Goal: Information Seeking & Learning: Learn about a topic

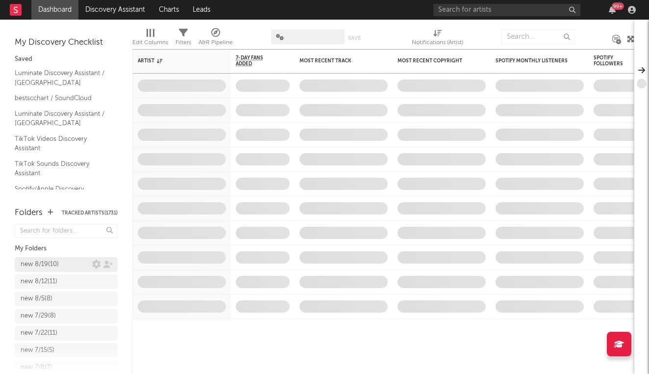
click at [55, 262] on div "new 8/19 ( 10 )" at bounding box center [40, 264] width 38 height 12
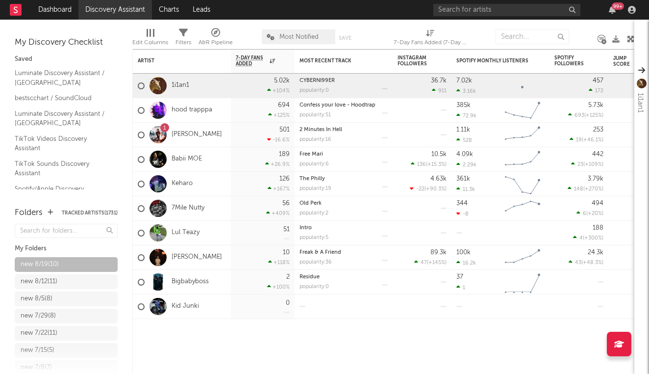
click at [98, 7] on link "Discovery Assistant" at bounding box center [115, 10] width 74 height 20
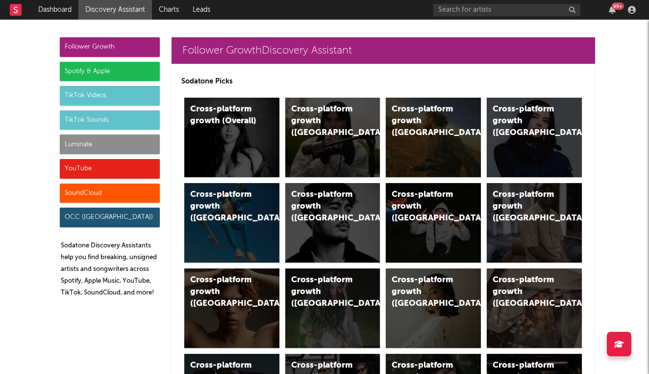
click at [124, 144] on div "Luminate" at bounding box center [110, 144] width 100 height 20
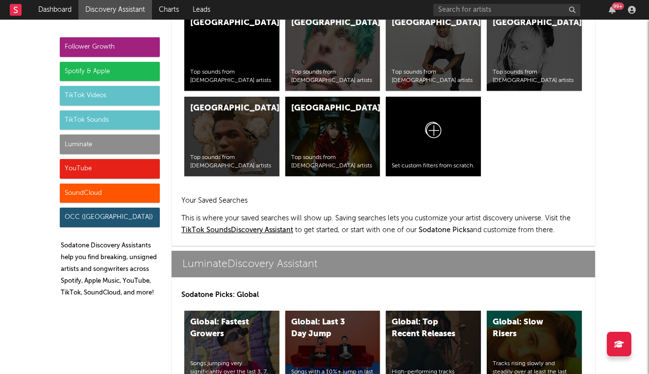
scroll to position [4353, 0]
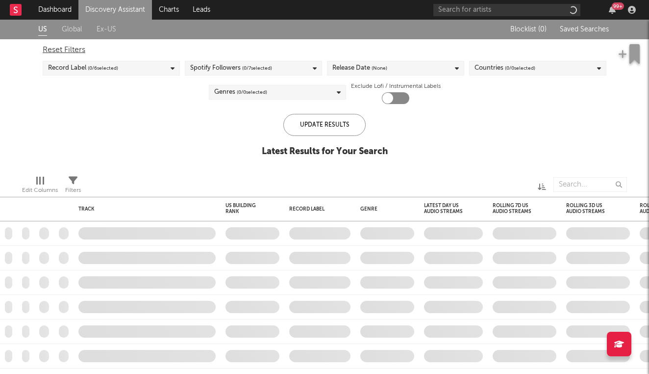
checkbox input "true"
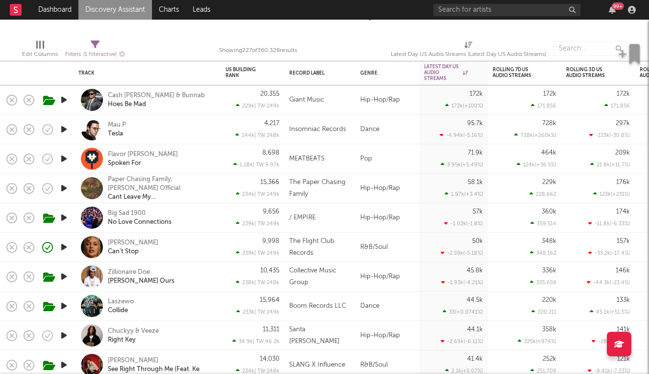
click at [69, 277] on icon "button" at bounding box center [64, 276] width 10 height 12
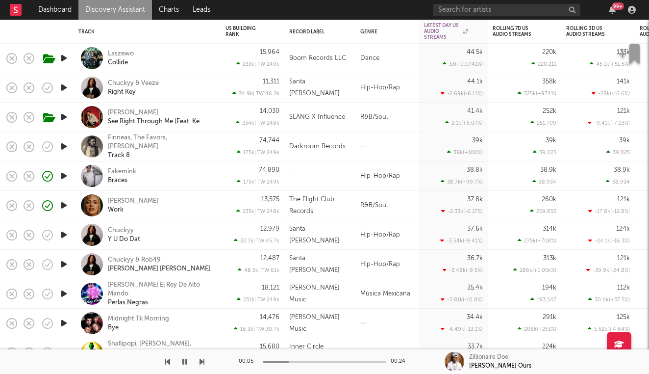
click at [167, 181] on div "Fakemink Braces" at bounding box center [160, 176] width 105 height 18
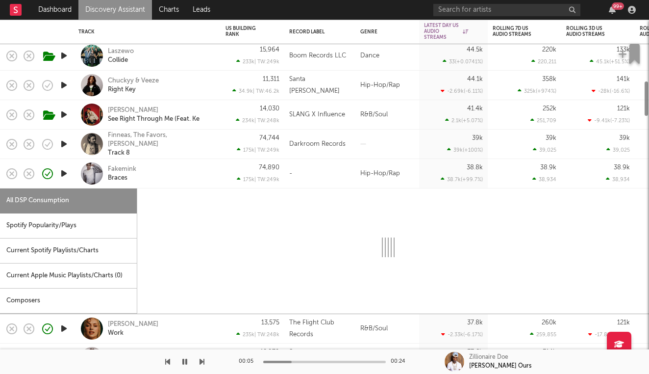
select select "1w"
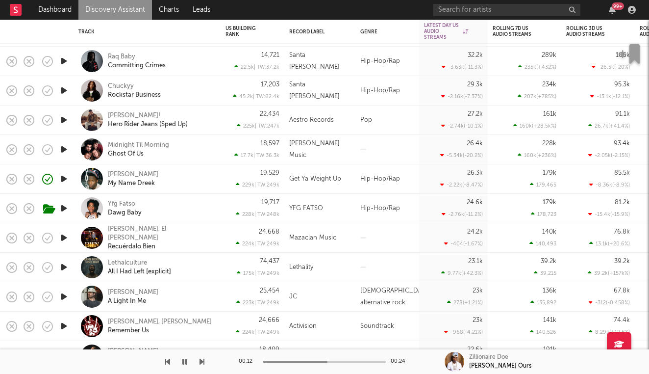
click at [208, 182] on div "[PERSON_NAME] My Name Dreek" at bounding box center [160, 179] width 105 height 18
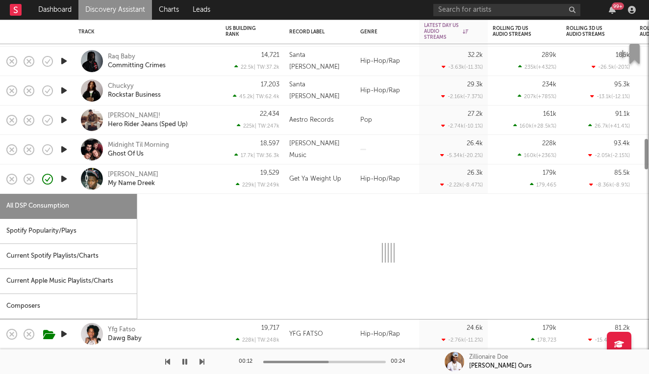
select select "1w"
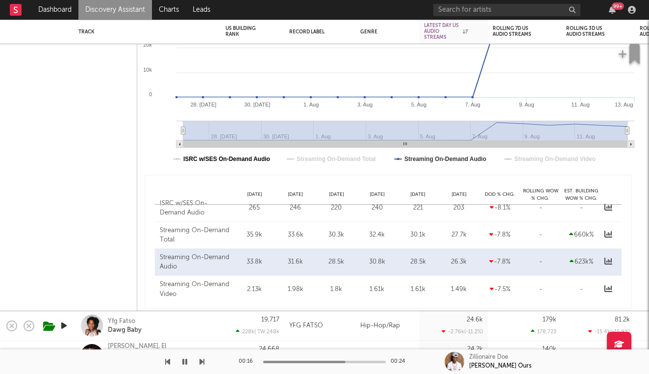
click at [232, 157] on text "ISRC w/SES On-Demand Audio" at bounding box center [226, 158] width 87 height 7
select select "1w"
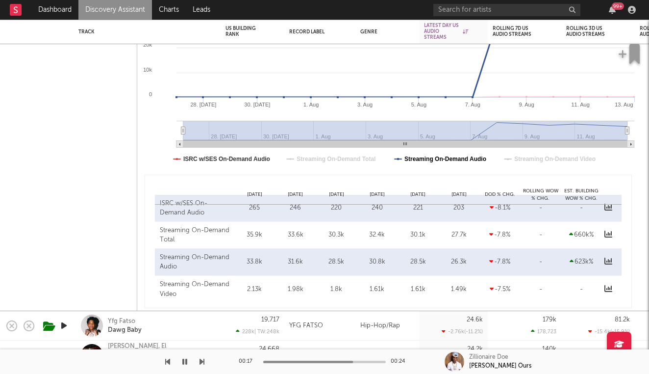
click at [425, 157] on text "Streaming On-Demand Audio" at bounding box center [446, 158] width 82 height 7
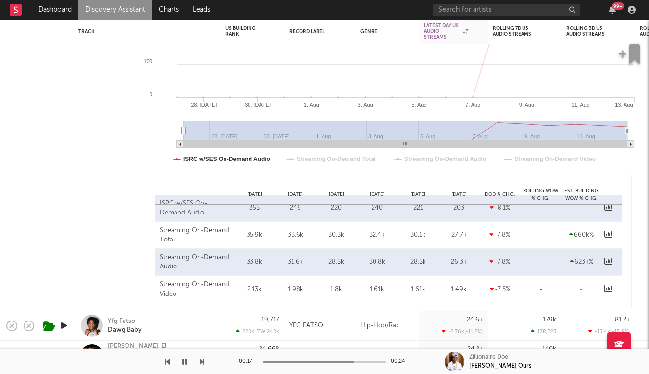
select select "1w"
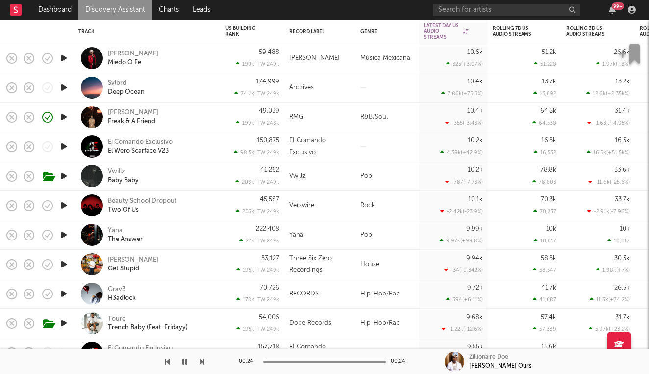
click at [66, 232] on icon "button" at bounding box center [64, 235] width 10 height 12
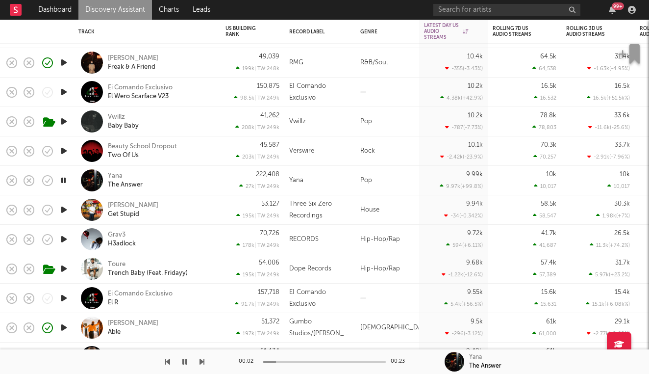
click at [64, 238] on icon "button" at bounding box center [64, 239] width 10 height 12
click at [209, 243] on div "Grav3 H3adlock" at bounding box center [160, 239] width 105 height 18
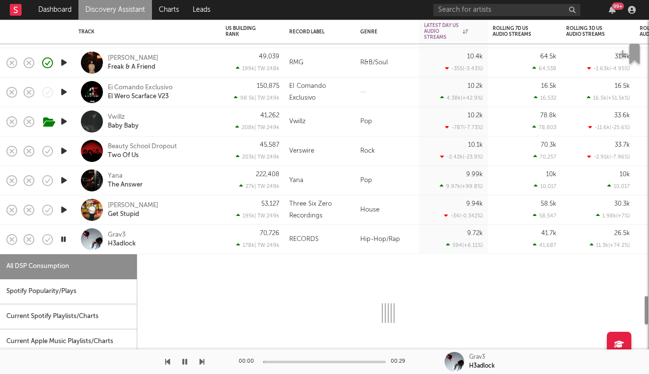
select select "1w"
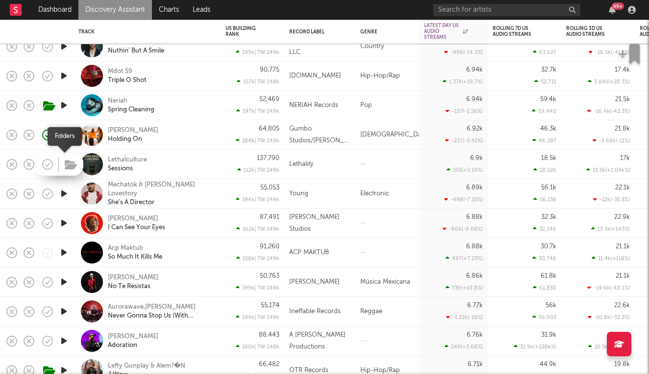
click at [66, 166] on icon "button" at bounding box center [71, 164] width 12 height 11
click at [64, 160] on icon "button" at bounding box center [64, 164] width 10 height 12
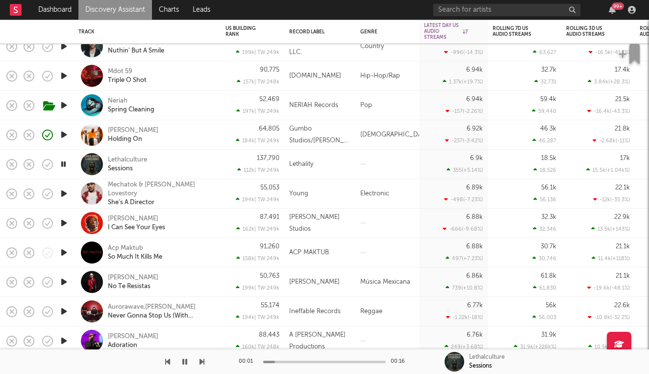
click at [188, 162] on div "Lethalculture Sessions" at bounding box center [160, 164] width 105 height 18
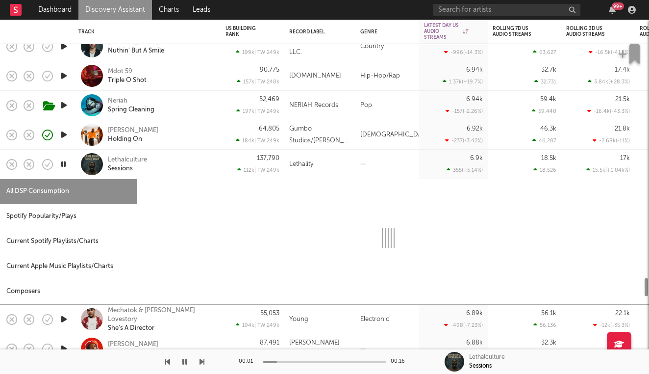
select select "1w"
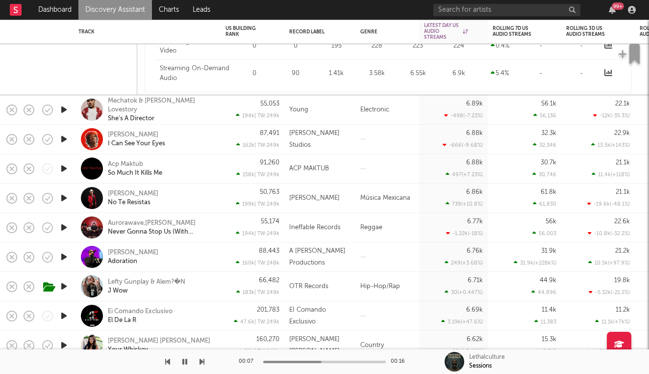
click at [62, 168] on icon "button" at bounding box center [64, 168] width 10 height 12
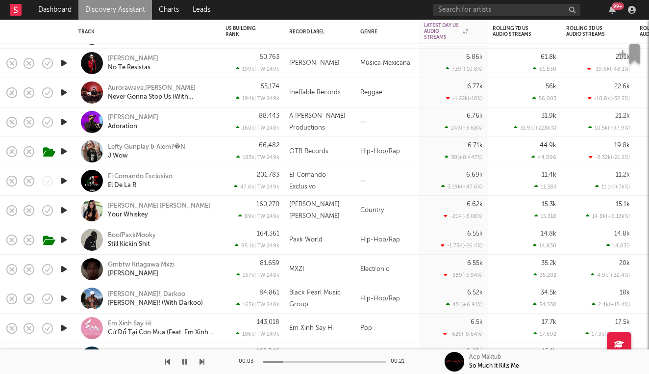
click at [64, 268] on icon "button" at bounding box center [64, 269] width 10 height 12
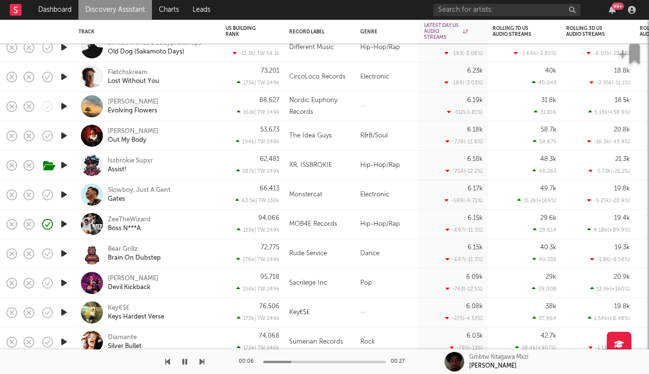
click at [207, 225] on div "ZeeTheWizard Boss N***A" at bounding box center [160, 224] width 105 height 18
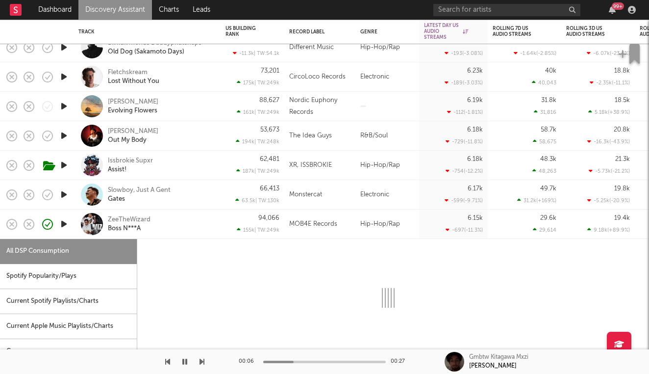
select select "1w"
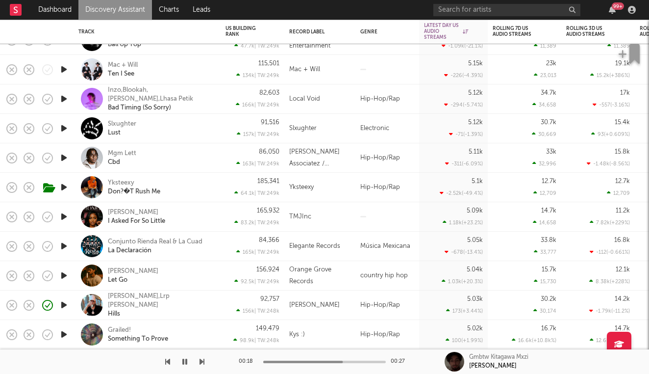
click at [65, 332] on icon "button" at bounding box center [64, 334] width 10 height 12
click at [65, 215] on icon "button" at bounding box center [64, 216] width 10 height 12
click at [63, 185] on icon "button" at bounding box center [64, 187] width 10 height 12
click at [190, 184] on div "Yksteexy Don?�T Rush Me" at bounding box center [160, 187] width 105 height 18
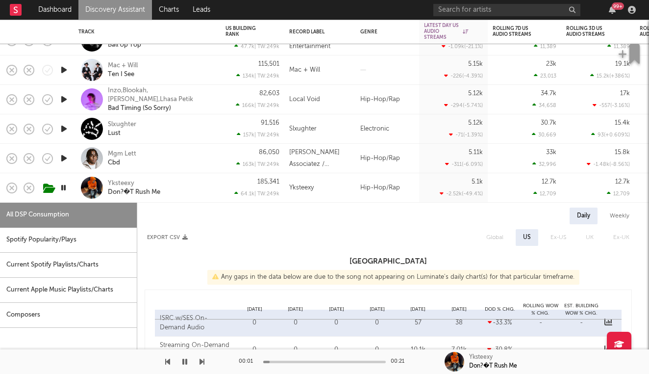
select select "1w"
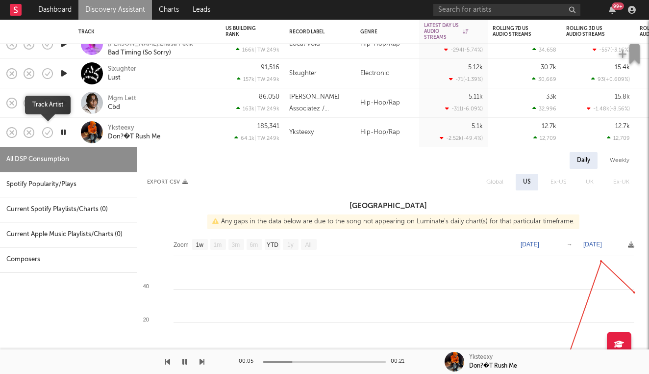
click at [49, 134] on icon "button" at bounding box center [48, 133] width 14 height 14
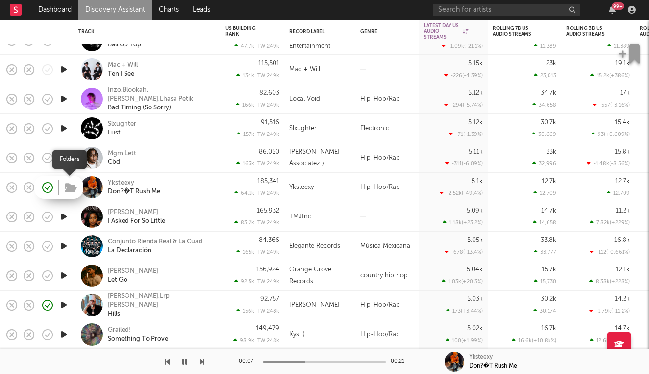
click at [73, 186] on icon "button" at bounding box center [71, 187] width 12 height 11
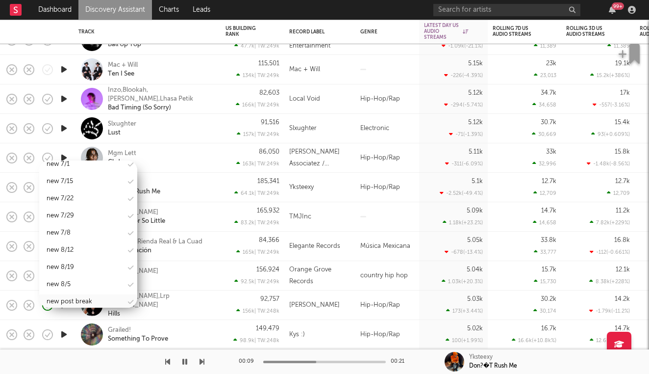
scroll to position [1198, 0]
click at [77, 260] on div "new 8/19" at bounding box center [88, 267] width 98 height 15
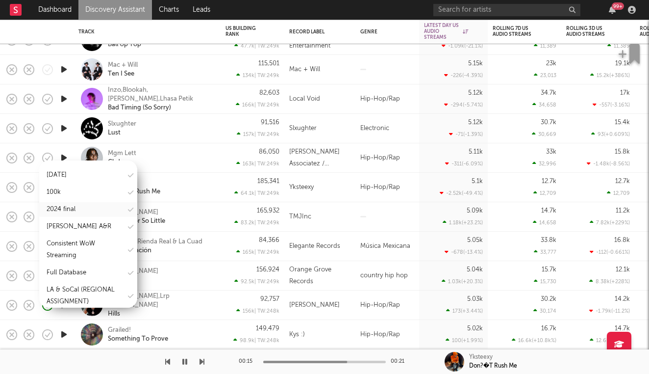
scroll to position [149, 0]
click at [92, 270] on div "Full Database" at bounding box center [88, 273] width 98 height 15
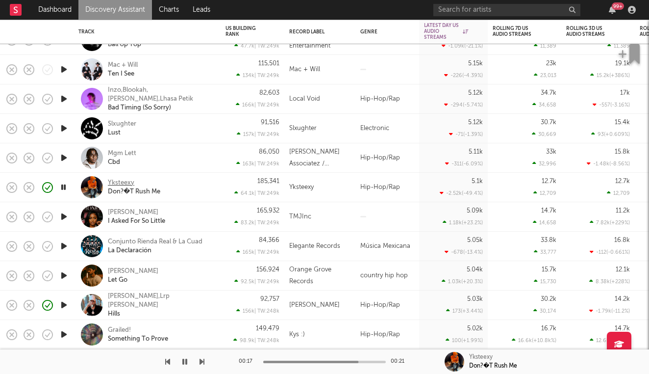
click at [115, 181] on div "Yksteexy" at bounding box center [121, 182] width 26 height 9
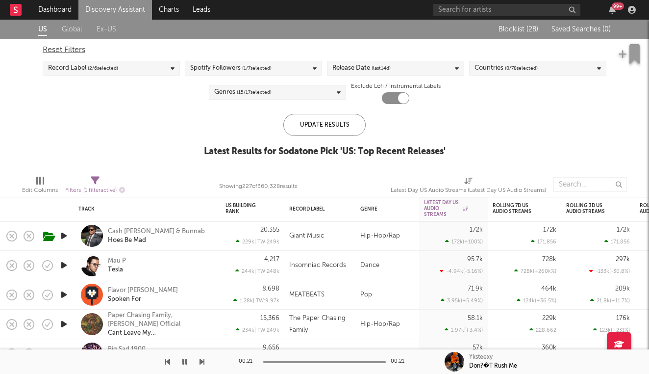
click at [121, 10] on link "Discovery Assistant" at bounding box center [115, 10] width 74 height 20
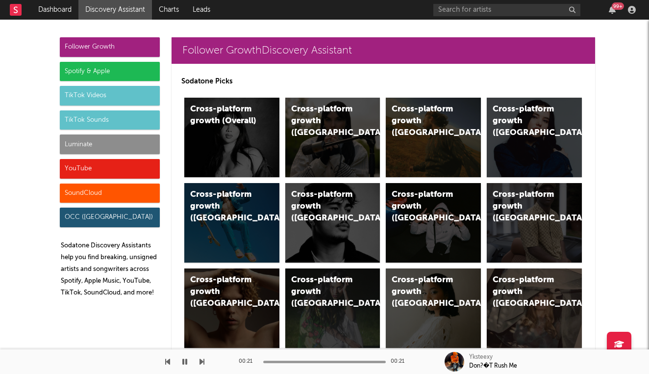
click at [98, 137] on div "Luminate" at bounding box center [110, 144] width 100 height 20
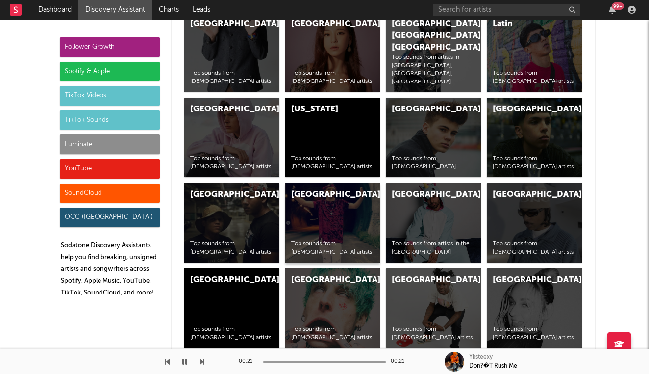
scroll to position [4353, 0]
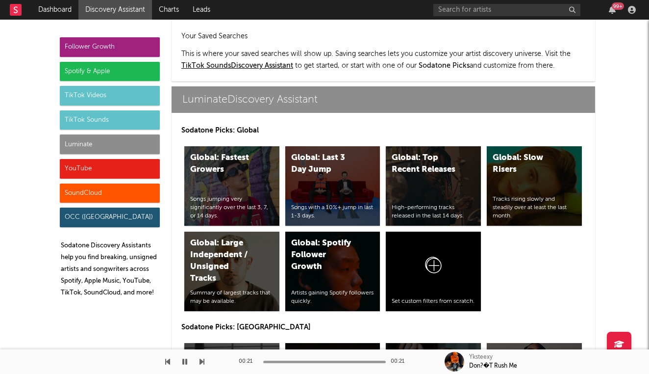
click at [236, 349] on div "US: Fastest Growers" at bounding box center [223, 361] width 67 height 24
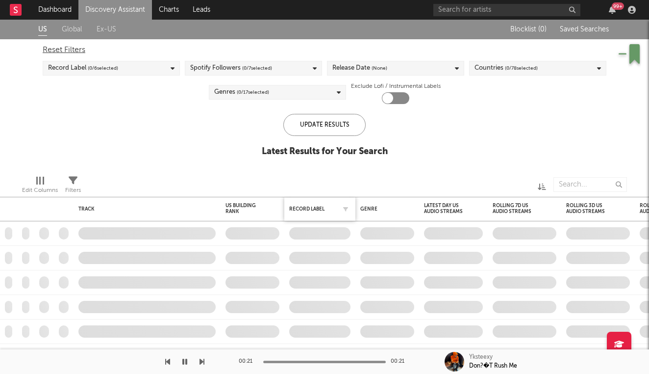
checkbox input "true"
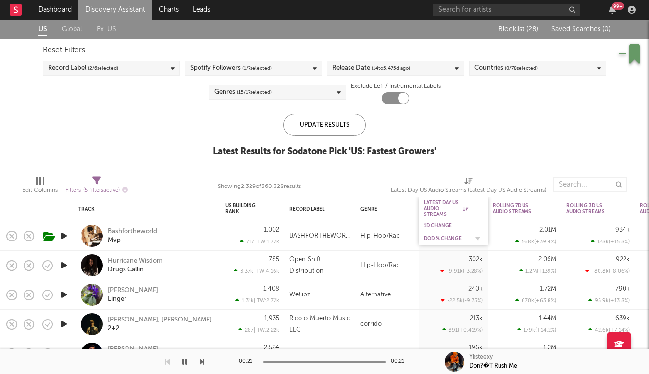
click at [429, 238] on div "DoD % Change" at bounding box center [446, 238] width 44 height 6
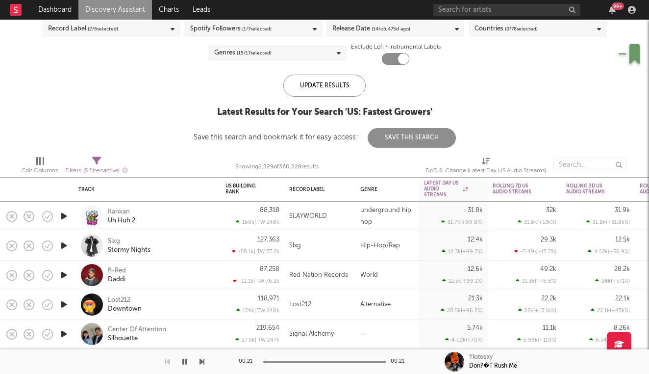
click at [66, 217] on icon "button" at bounding box center [64, 216] width 10 height 12
click at [64, 246] on icon "button" at bounding box center [64, 245] width 10 height 12
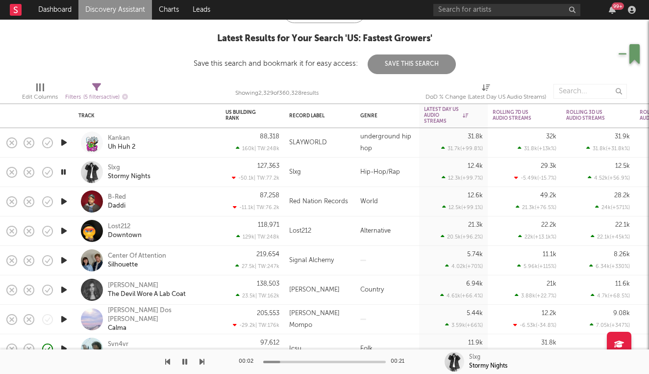
click at [175, 172] on div "Slxg Stormy Nights" at bounding box center [160, 172] width 105 height 18
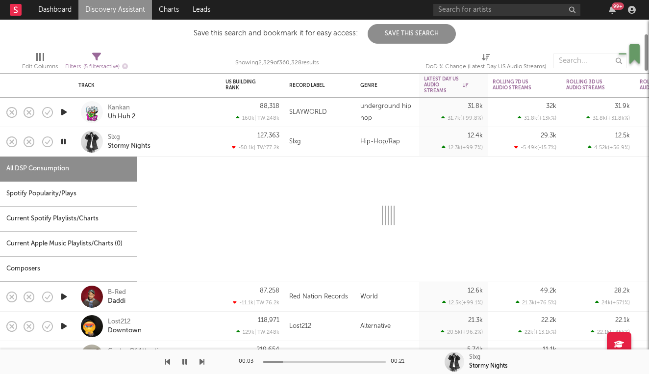
select select "1w"
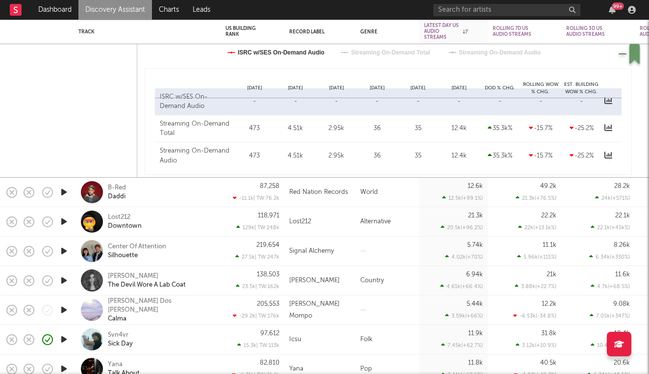
click at [61, 221] on icon "button" at bounding box center [64, 221] width 10 height 12
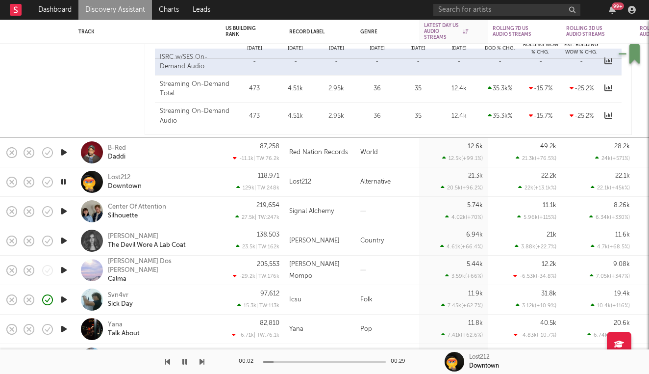
click at [64, 301] on icon "button" at bounding box center [64, 299] width 10 height 12
click at [184, 302] on div "Svn4vr Sick Day" at bounding box center [160, 300] width 105 height 18
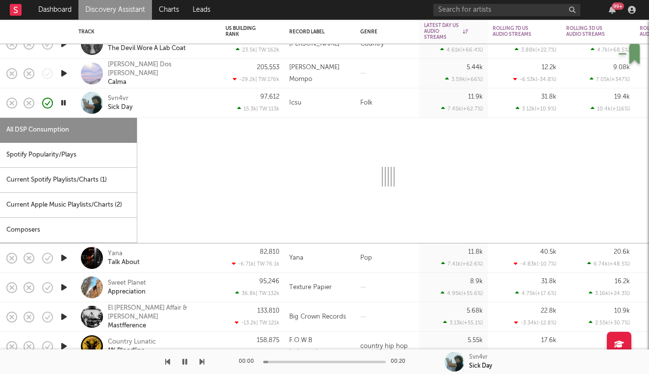
select select "1w"
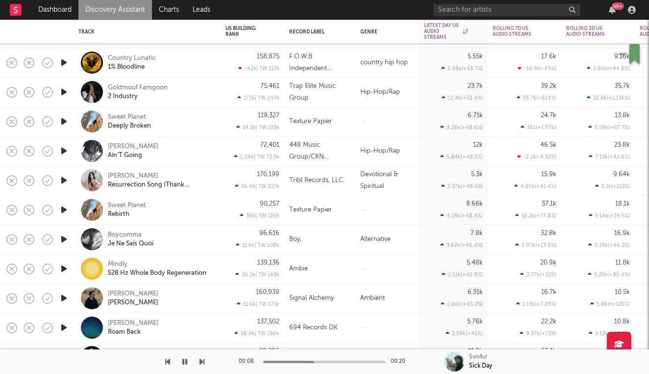
click at [202, 95] on div "Goldmouf Famgoon 2 Industry" at bounding box center [160, 92] width 105 height 18
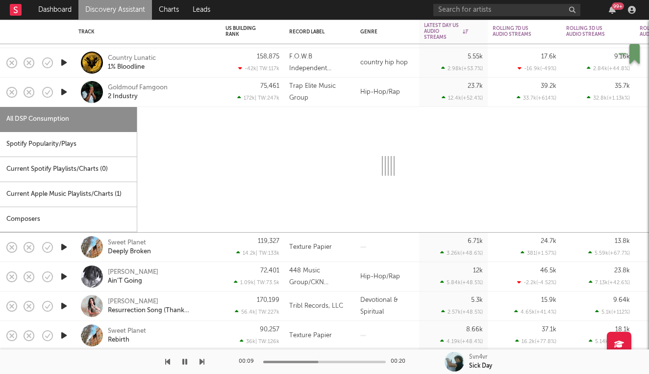
select select "1w"
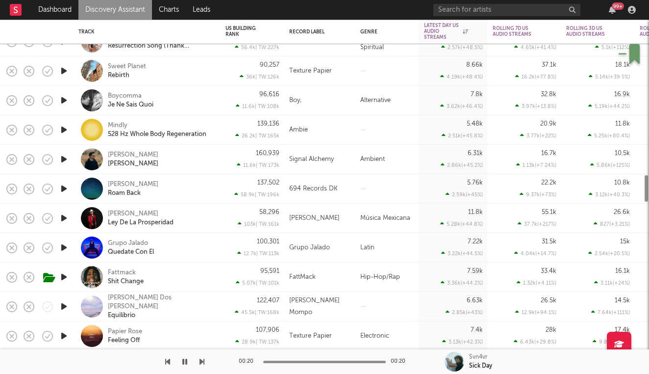
select select "1w"
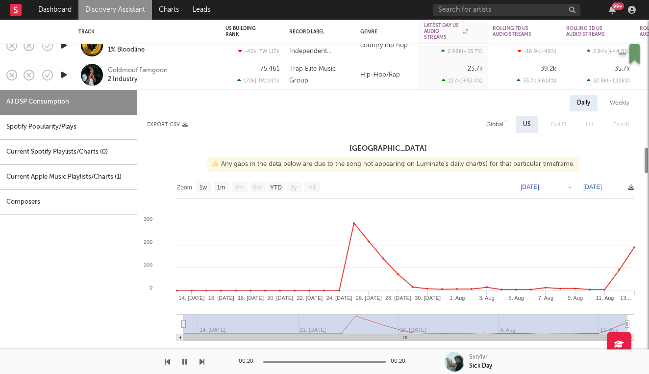
select select "1w"
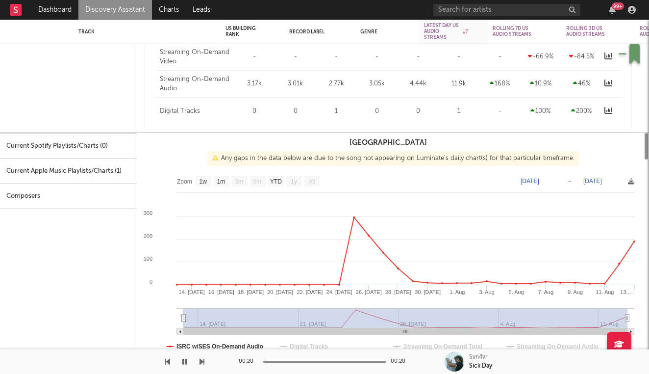
select select "1w"
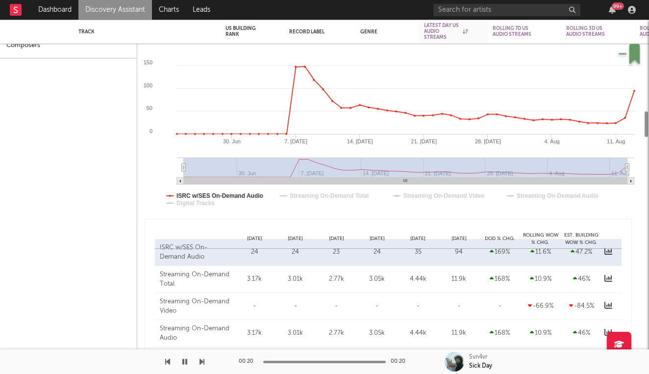
select select "1w"
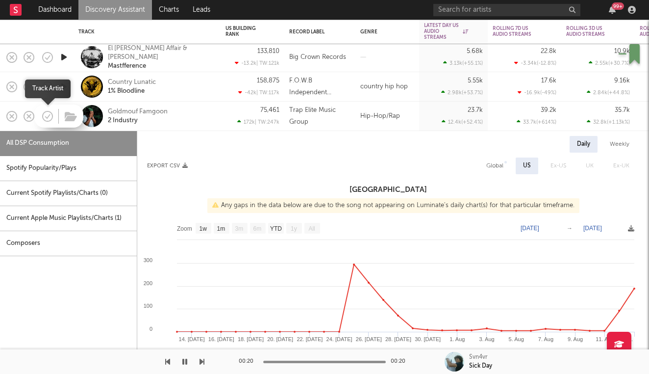
click at [44, 115] on icon "button" at bounding box center [48, 116] width 14 height 14
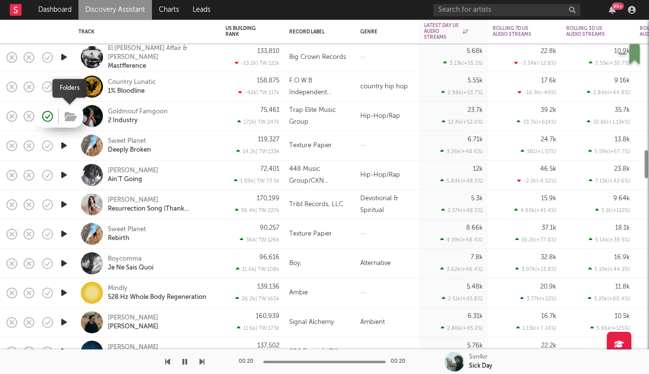
click at [69, 115] on icon "button" at bounding box center [71, 116] width 12 height 11
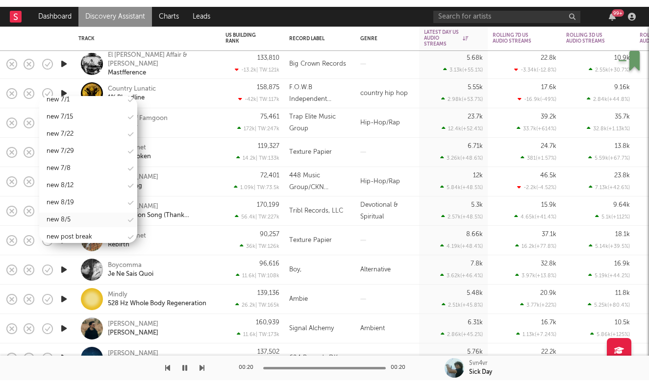
scroll to position [1181, 0]
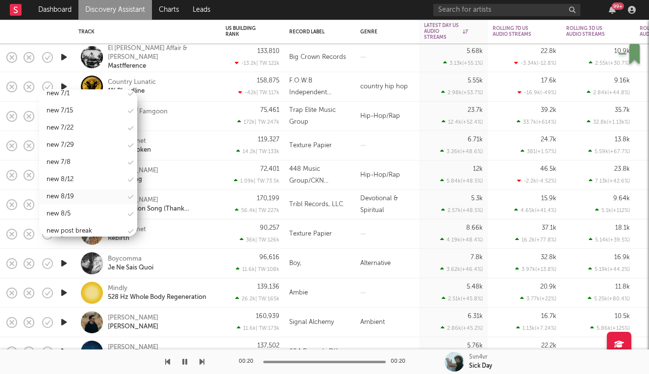
click at [78, 189] on div "new 8/19" at bounding box center [88, 196] width 98 height 15
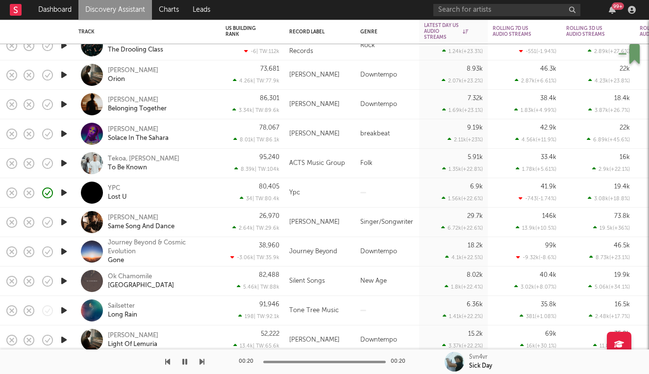
click at [65, 192] on icon "button" at bounding box center [64, 192] width 10 height 12
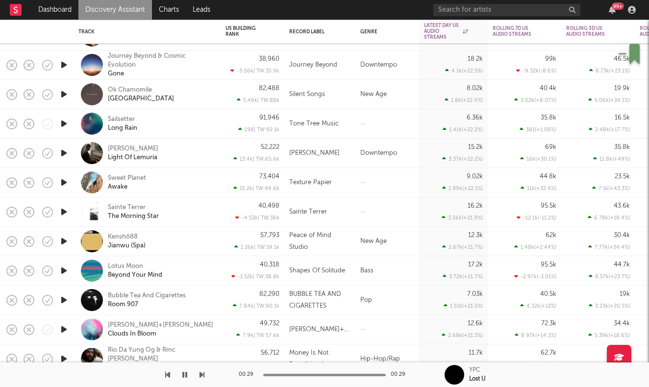
click at [60, 210] on icon "button" at bounding box center [64, 212] width 10 height 12
click at [169, 9] on link "Charts" at bounding box center [169, 10] width 34 height 20
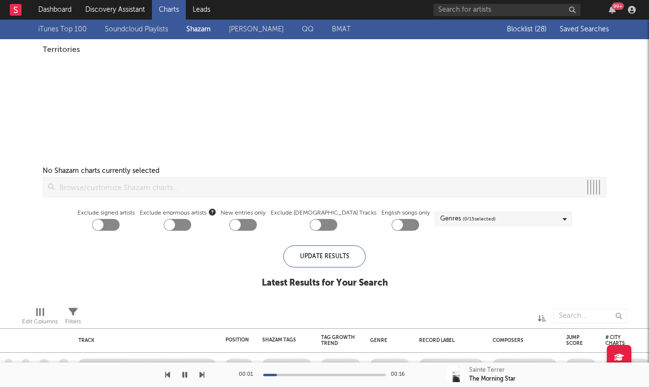
checkbox input "true"
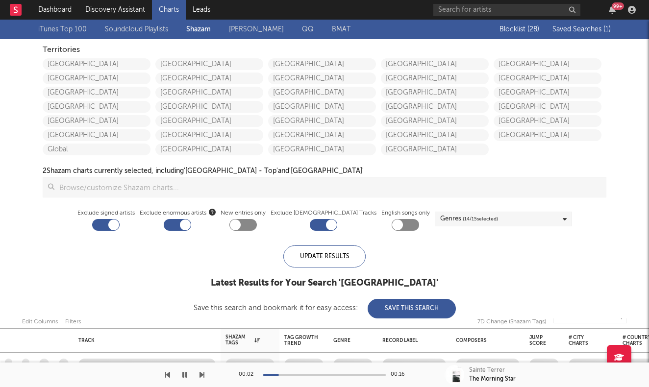
click at [589, 30] on span "Saved Searches ( 1 )" at bounding box center [582, 29] width 58 height 7
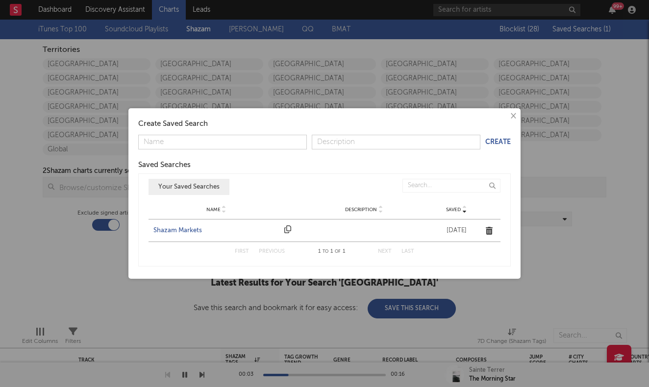
click at [189, 224] on div "Name Shazam Markets Description Saved [DATE]" at bounding box center [325, 231] width 352 height 22
click at [189, 228] on div "Shazam Markets" at bounding box center [216, 231] width 126 height 10
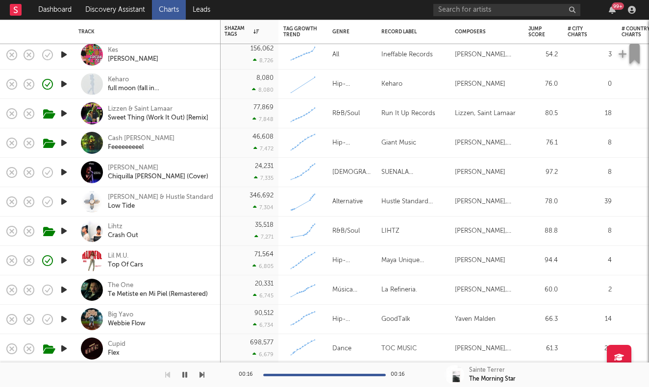
click at [61, 85] on icon "button" at bounding box center [64, 84] width 10 height 12
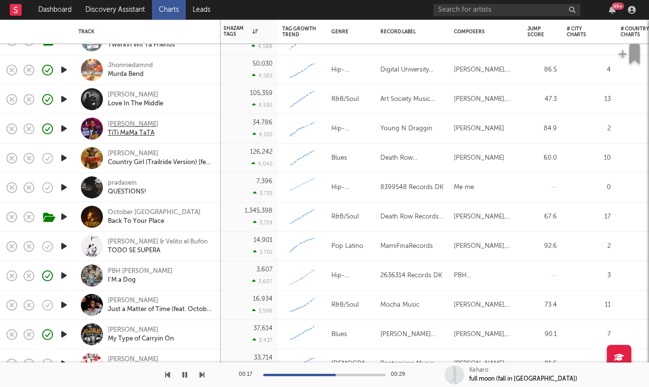
click at [127, 123] on div "[PERSON_NAME]" at bounding box center [133, 124] width 51 height 9
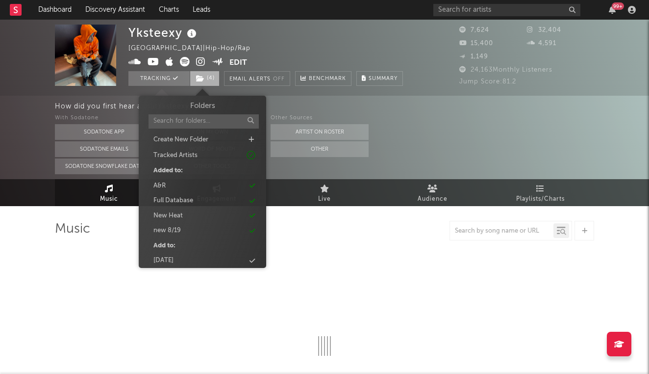
click at [209, 81] on span "( 4 )" at bounding box center [205, 78] width 30 height 15
select select "6m"
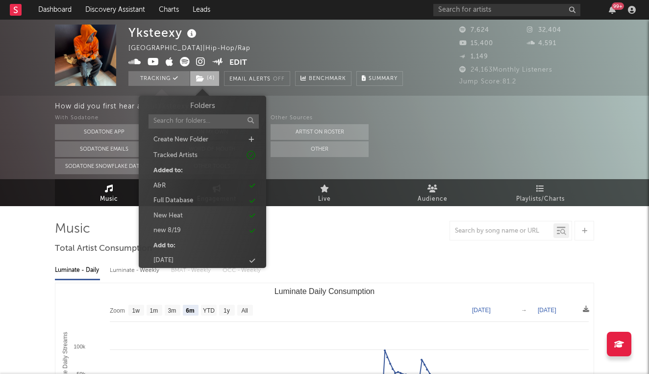
click at [209, 81] on span "( 4 )" at bounding box center [205, 78] width 30 height 15
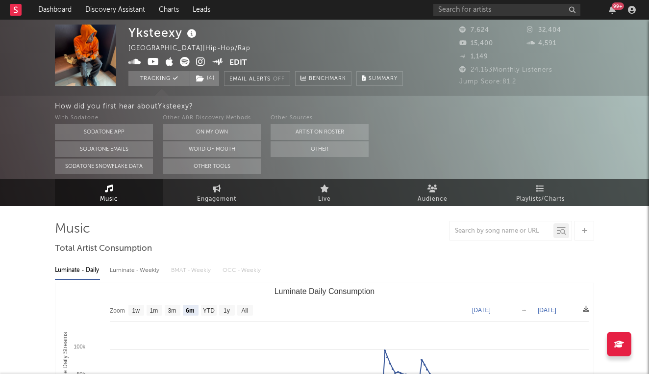
click at [201, 61] on icon at bounding box center [200, 62] width 9 height 10
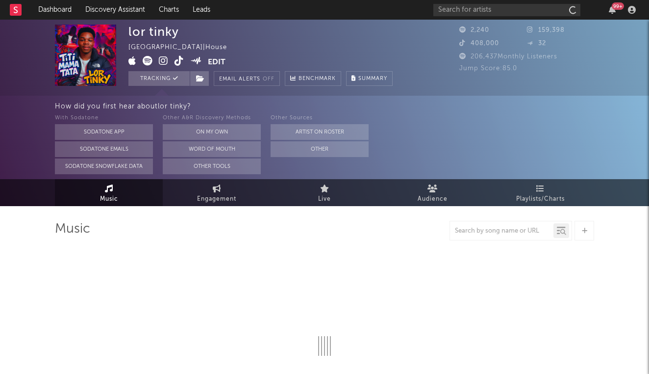
select select "1w"
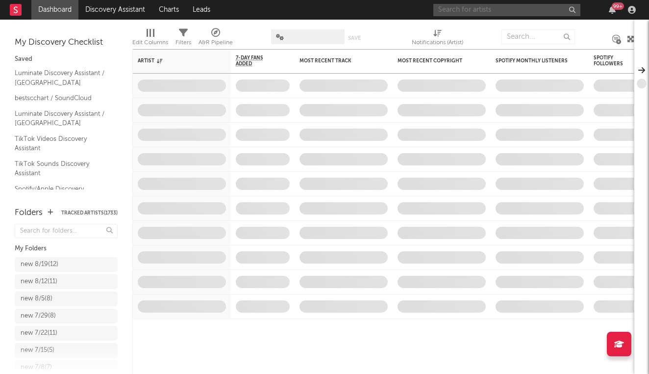
click at [512, 10] on input "text" at bounding box center [506, 10] width 147 height 12
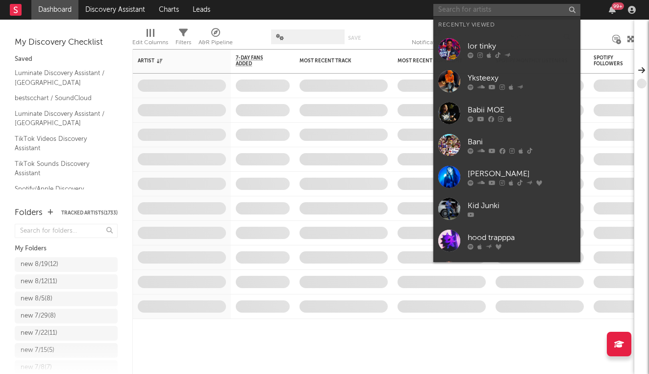
paste input "https://www.youtube.com/watch?v=RvP85EJ3Vfk"
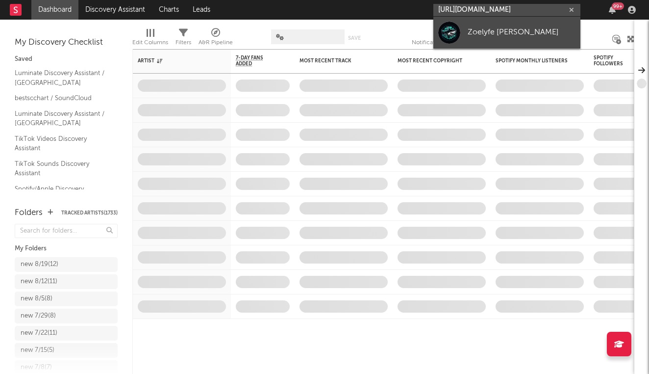
type input "https://www.youtube.com/watch?v=RvP85EJ3Vfk"
click at [501, 34] on div "Zoelyfe zoe" at bounding box center [522, 32] width 108 height 12
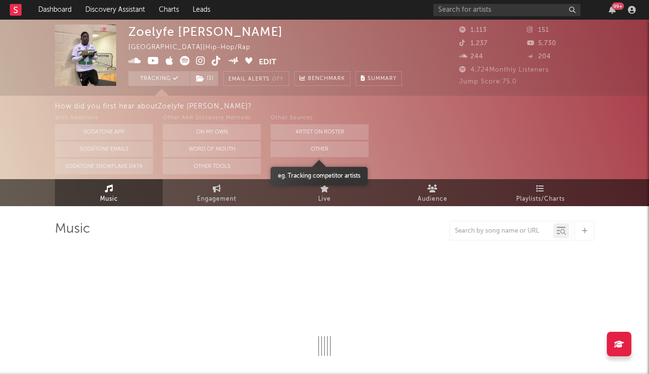
select select "1w"
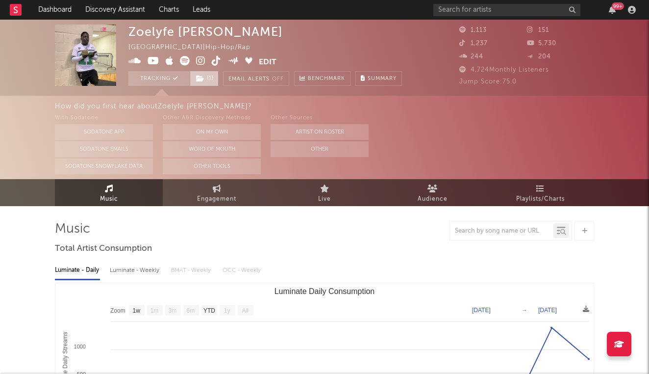
click at [206, 83] on span "( 1 )" at bounding box center [204, 78] width 29 height 15
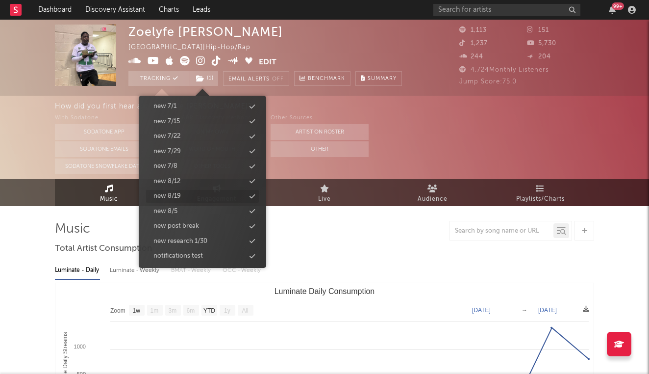
scroll to position [931, 0]
click at [181, 191] on div "new 8/19" at bounding box center [202, 197] width 113 height 13
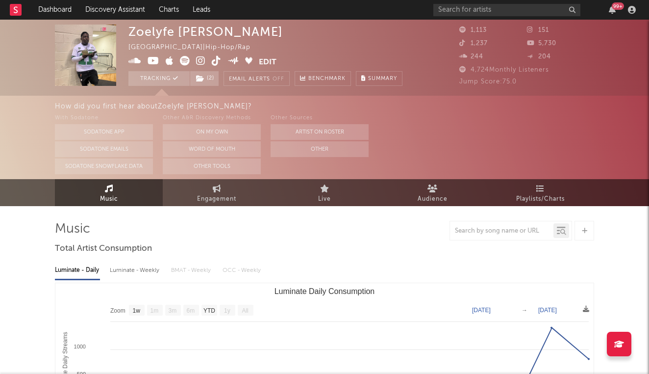
click at [44, 162] on div "How did you first hear about Zoelyfe Zoe ? With Sodatone Sodatone App Sodatone …" at bounding box center [324, 137] width 649 height 83
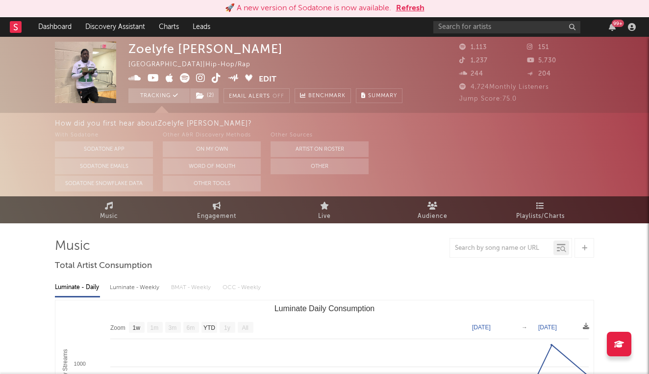
click at [420, 7] on button "Refresh" at bounding box center [410, 8] width 28 height 12
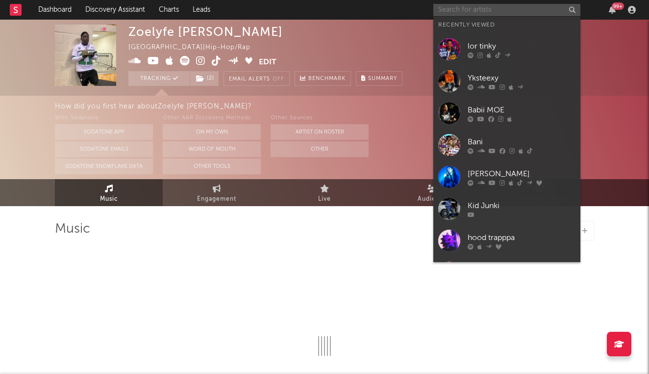
click at [508, 13] on input "text" at bounding box center [506, 10] width 147 height 12
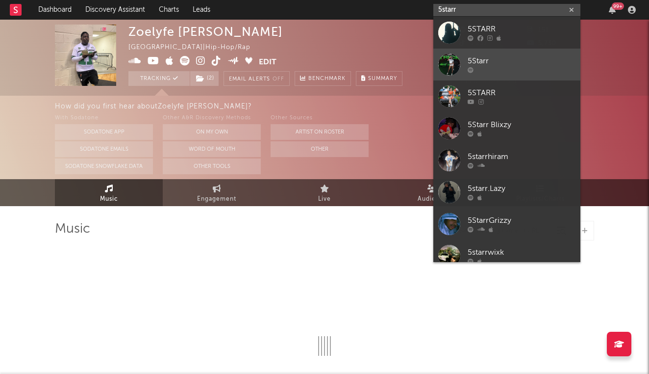
type input "5starr"
click at [496, 70] on div at bounding box center [522, 70] width 108 height 6
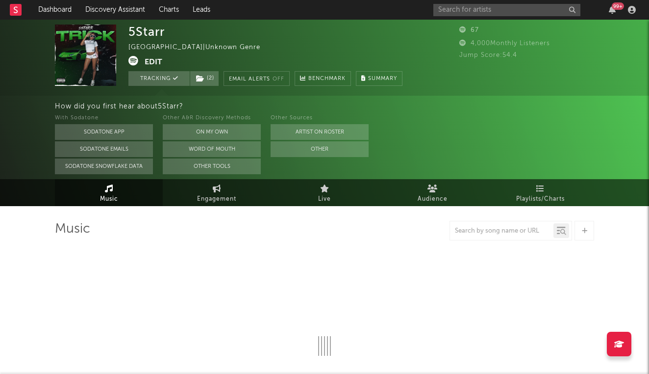
select select "1w"
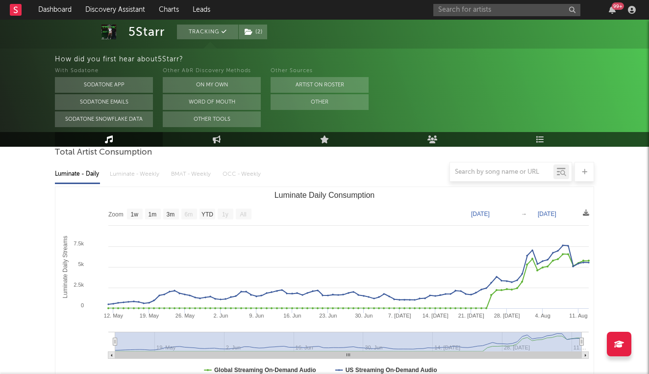
scroll to position [112, 0]
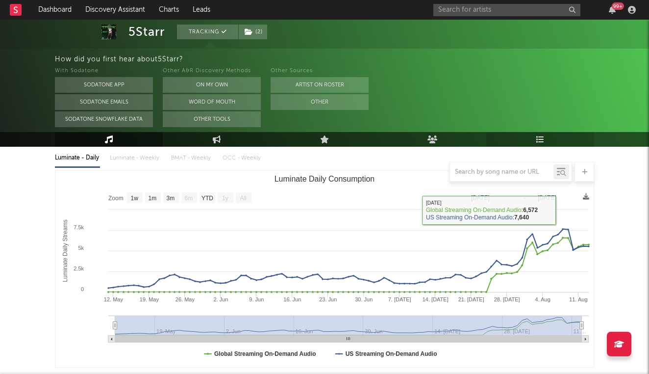
click at [544, 141] on link "Playlists/Charts" at bounding box center [540, 139] width 108 height 15
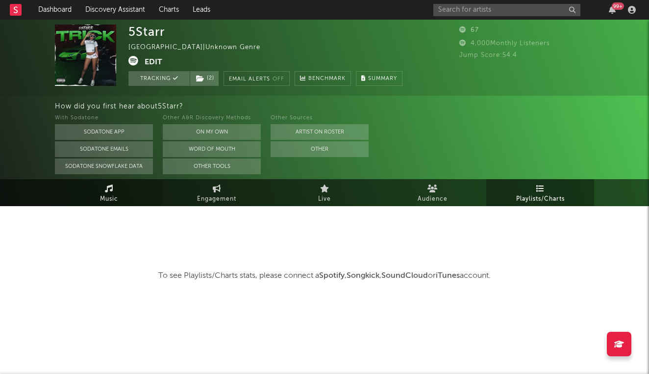
click at [119, 189] on link "Music" at bounding box center [109, 192] width 108 height 27
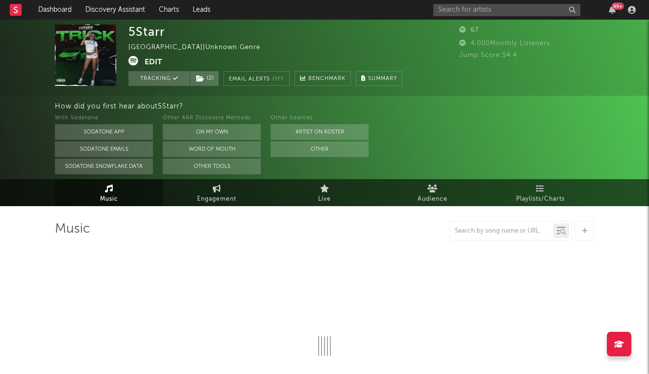
select select "1w"
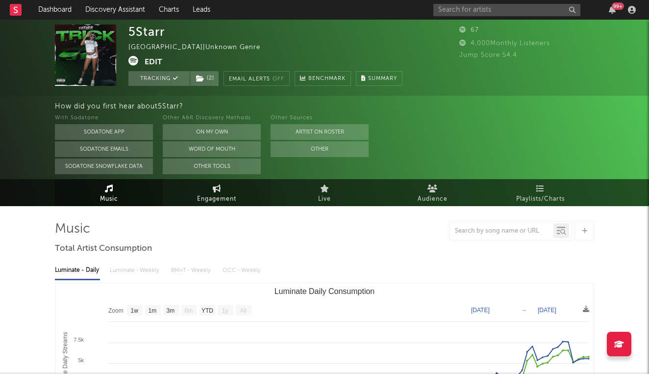
click at [229, 197] on span "Engagement" at bounding box center [216, 199] width 39 height 12
select select "1w"
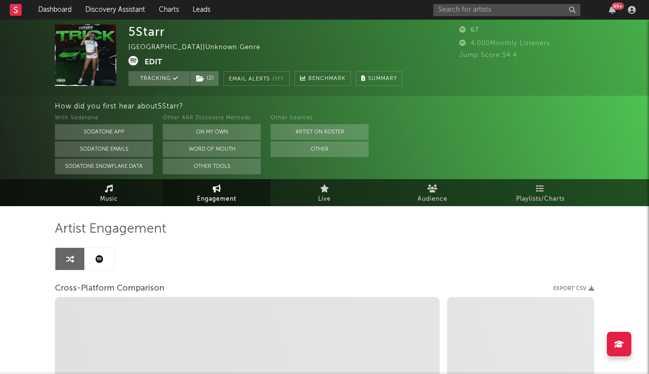
click at [129, 196] on link "Music" at bounding box center [109, 192] width 108 height 27
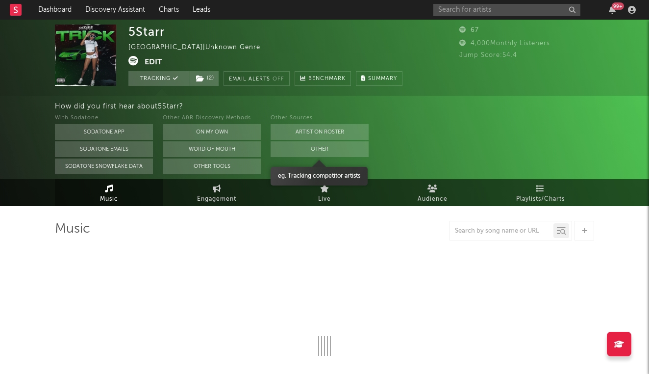
select select "1w"
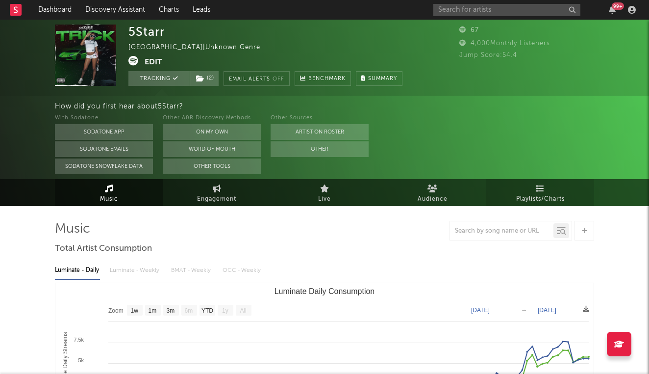
click at [530, 195] on span "Playlists/Charts" at bounding box center [540, 199] width 49 height 12
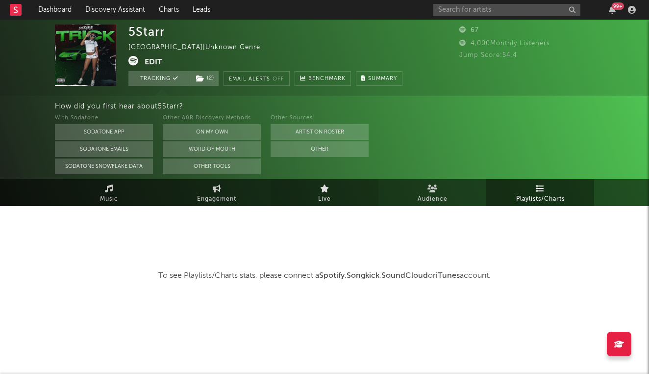
click at [344, 197] on link "Live" at bounding box center [325, 192] width 108 height 27
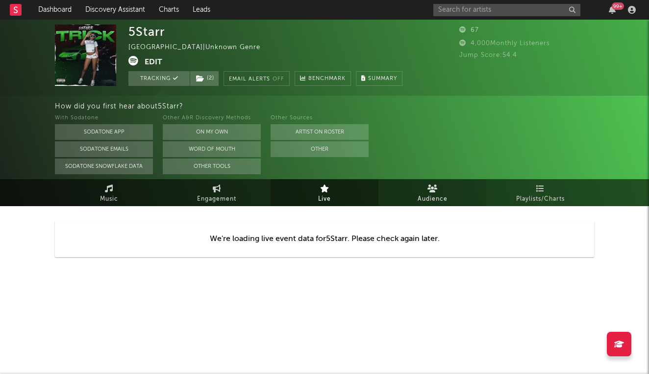
click at [422, 198] on span "Audience" at bounding box center [433, 199] width 30 height 12
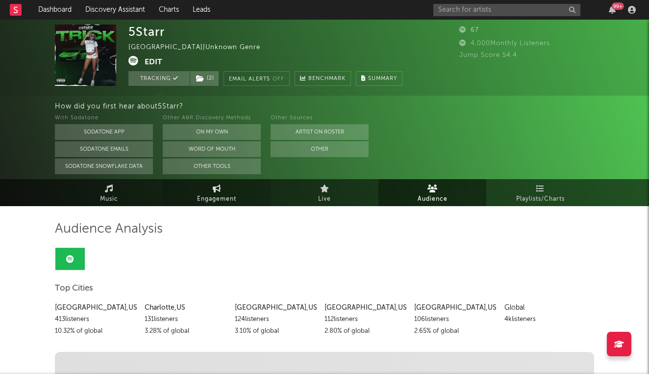
click at [232, 188] on link "Engagement" at bounding box center [217, 192] width 108 height 27
select select "1m"
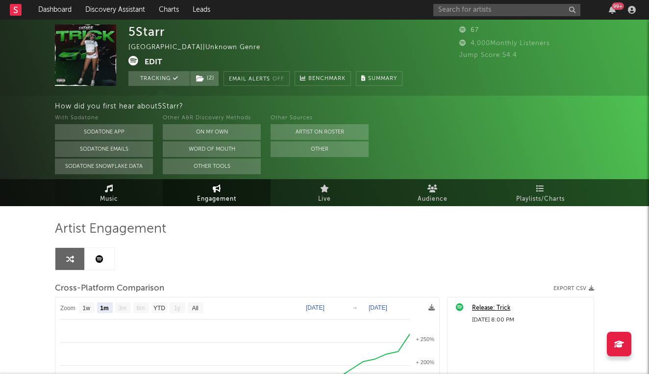
click at [125, 191] on link "Music" at bounding box center [109, 192] width 108 height 27
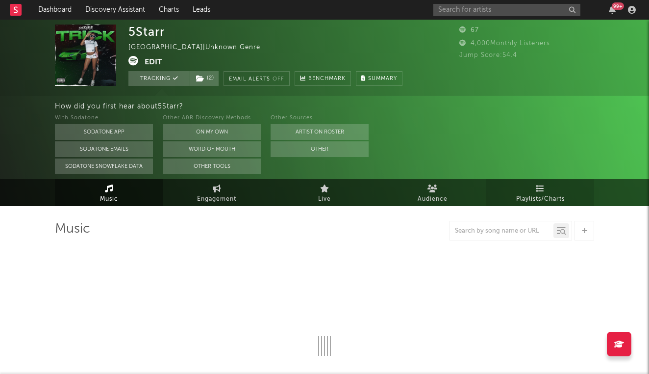
select select "1w"
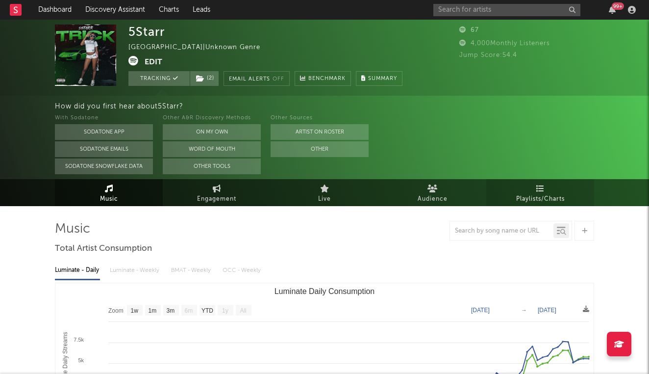
click at [546, 200] on span "Playlists/Charts" at bounding box center [540, 199] width 49 height 12
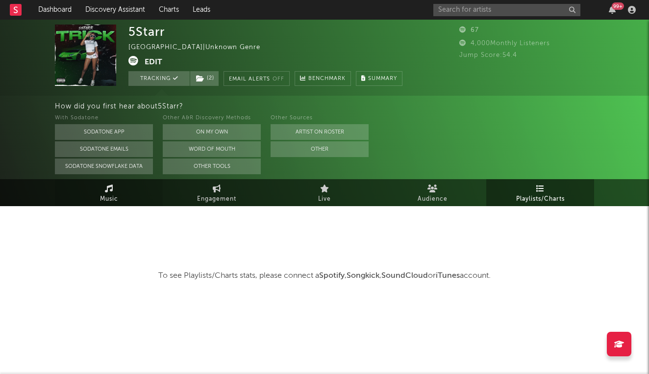
click at [104, 202] on span "Music" at bounding box center [109, 199] width 18 height 12
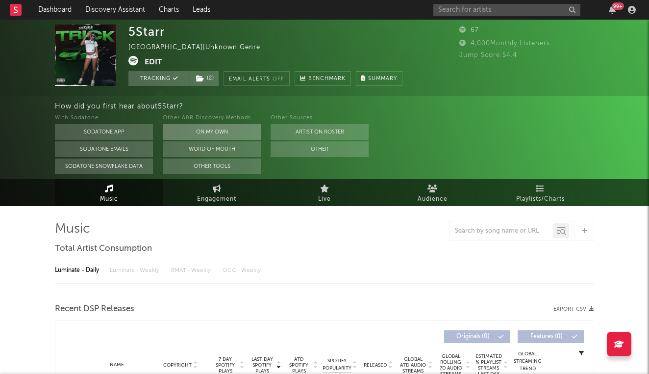
select select "1w"
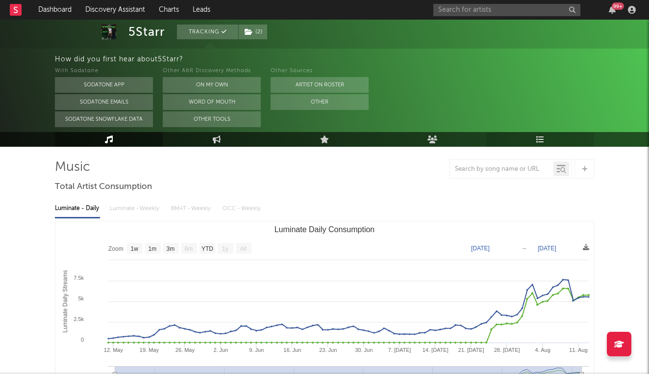
scroll to position [78, 0]
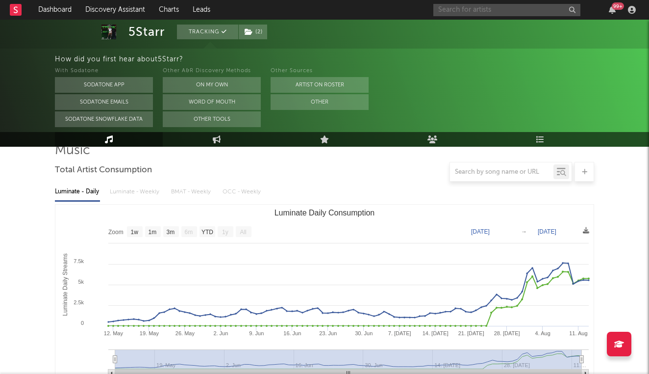
click at [460, 12] on input "text" at bounding box center [506, 10] width 147 height 12
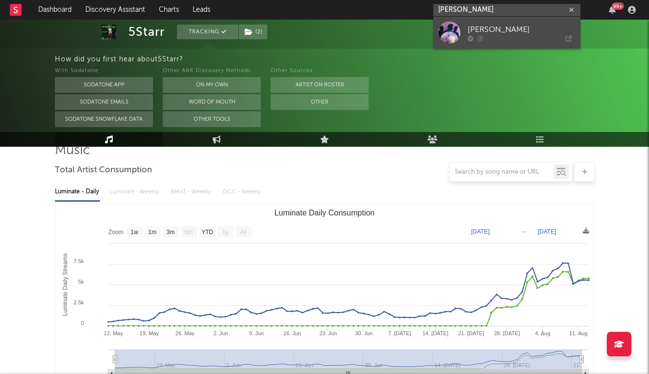
type input "tina scar"
click at [482, 25] on div "Tina Scarlet" at bounding box center [522, 30] width 108 height 12
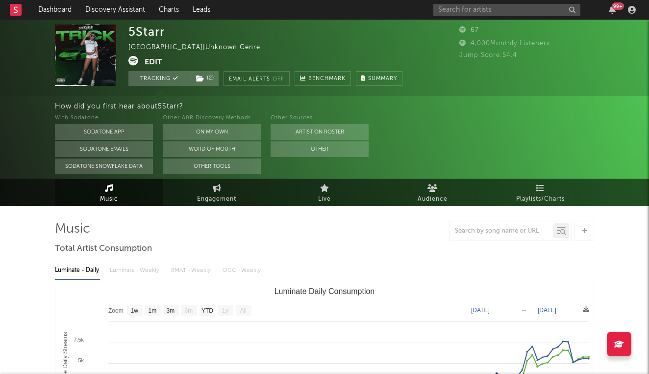
scroll to position [0, 0]
click at [62, 15] on link "Dashboard" at bounding box center [54, 10] width 47 height 20
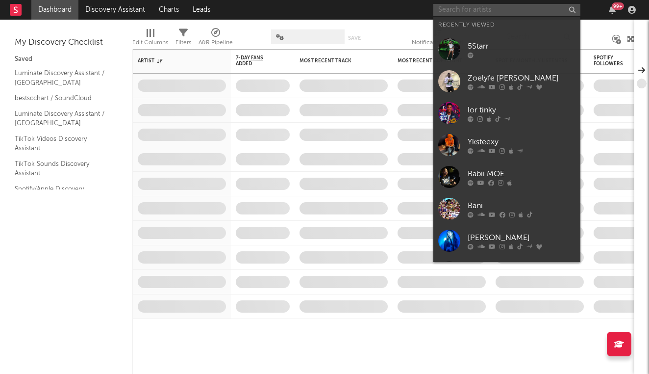
click at [450, 12] on input "text" at bounding box center [506, 10] width 147 height 12
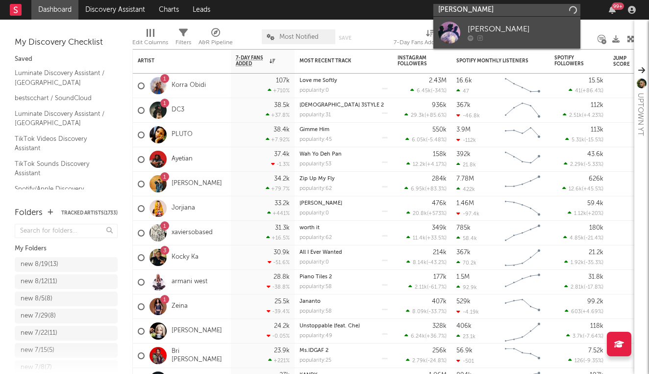
type input "tina scarllett"
